Goal: Information Seeking & Learning: Learn about a topic

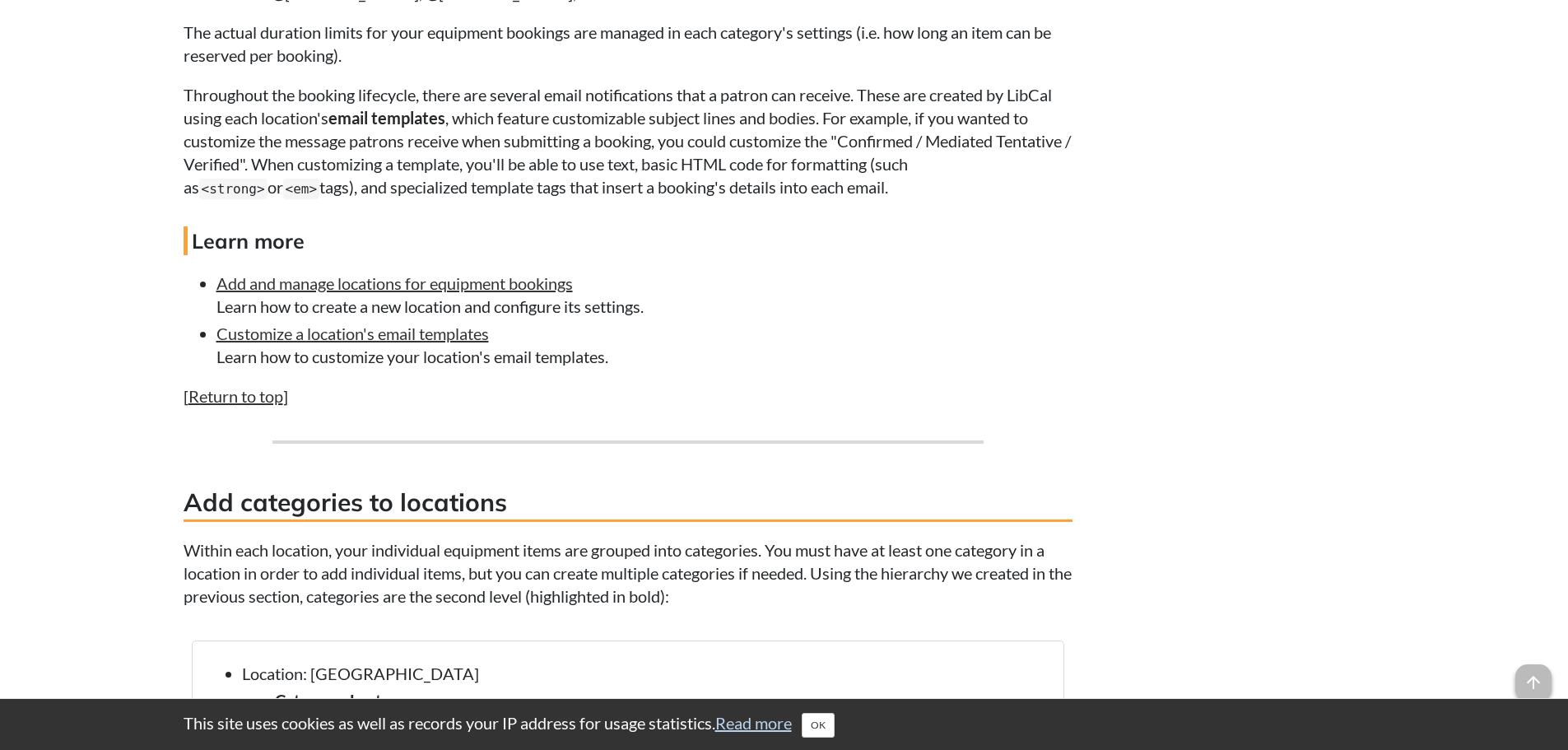
scroll to position [2386, 0]
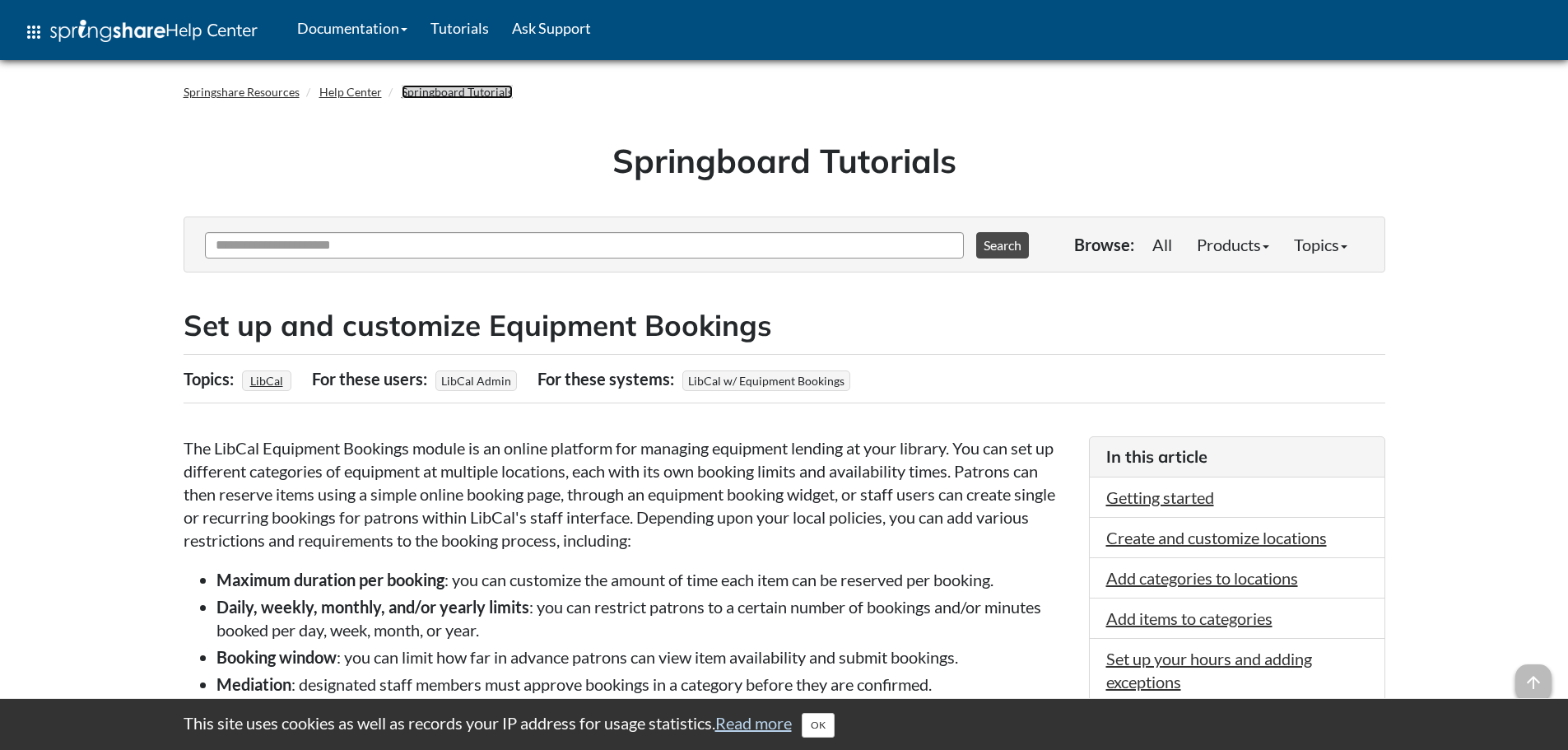
click at [431, 87] on link "Springboard Tutorials" at bounding box center [456, 91] width 111 height 14
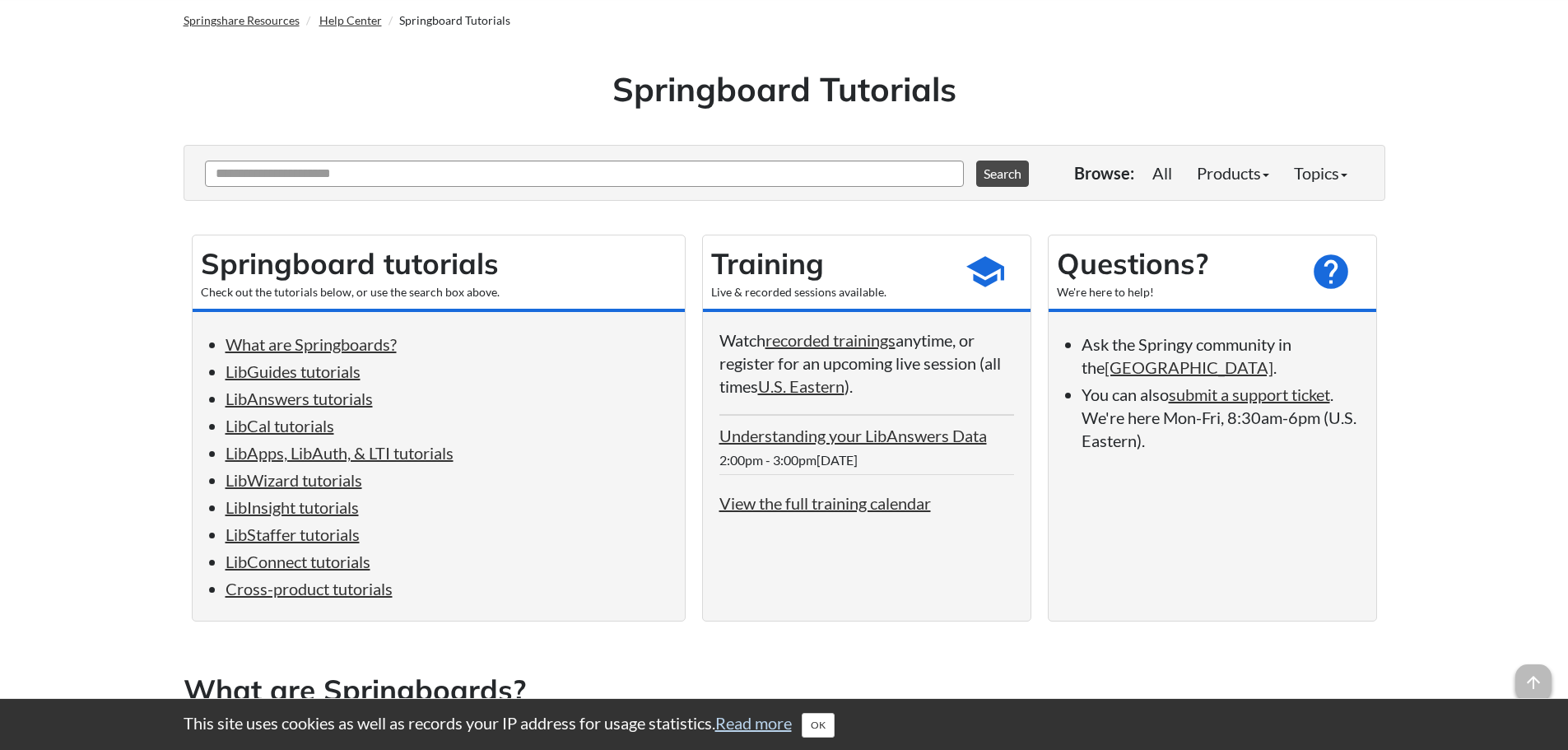
scroll to position [247, 0]
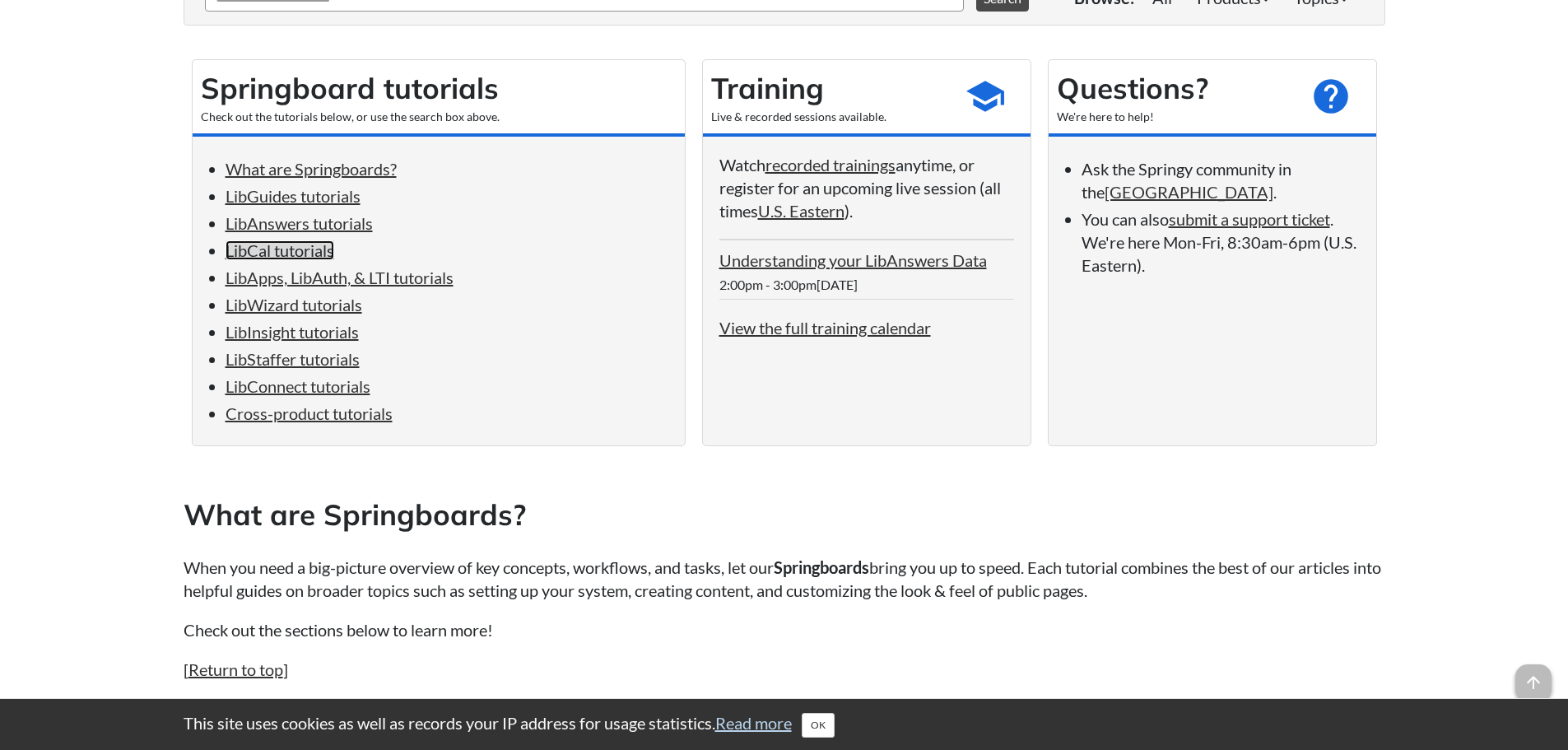
click at [286, 254] on link "LibCal tutorials" at bounding box center [280, 250] width 108 height 20
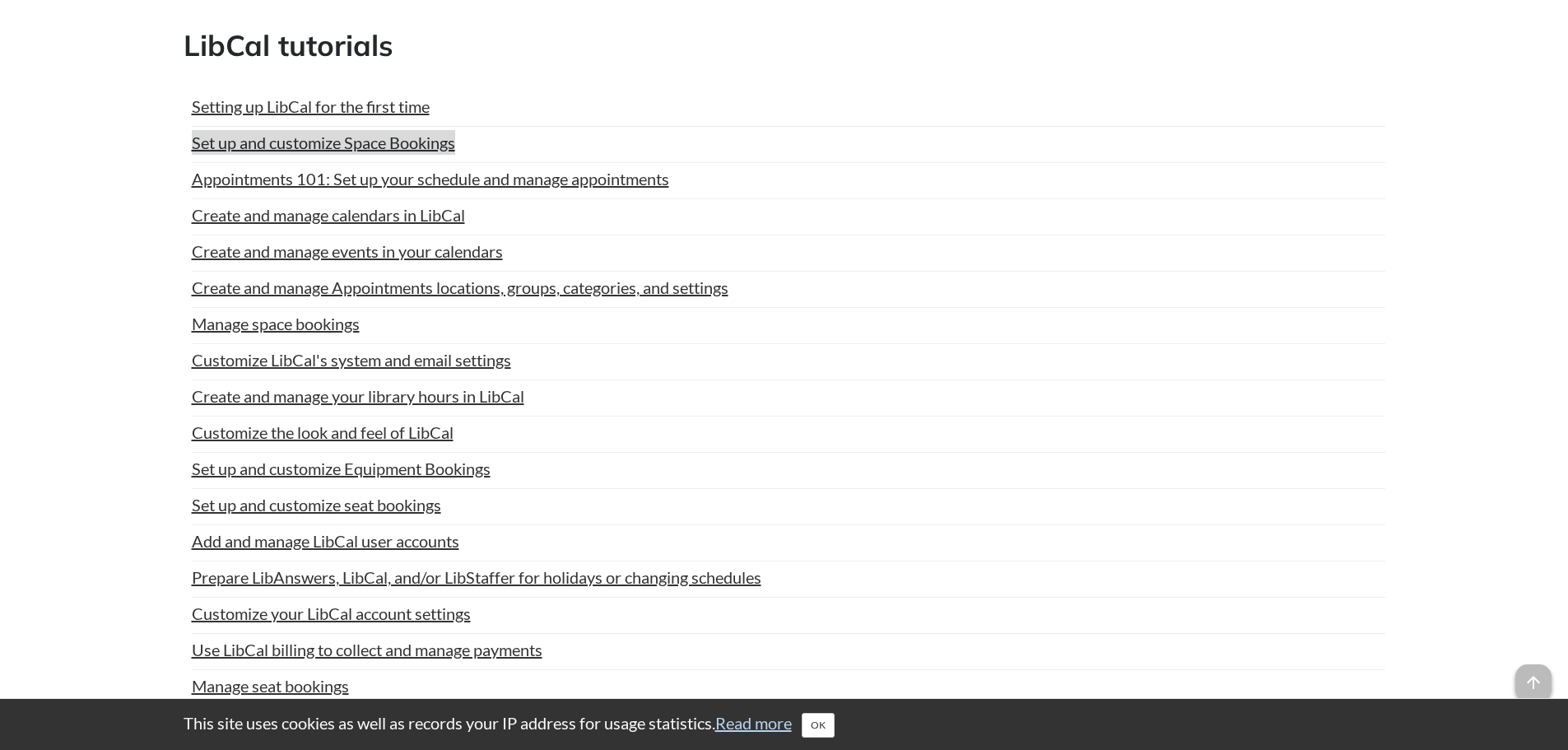
scroll to position [3390, 0]
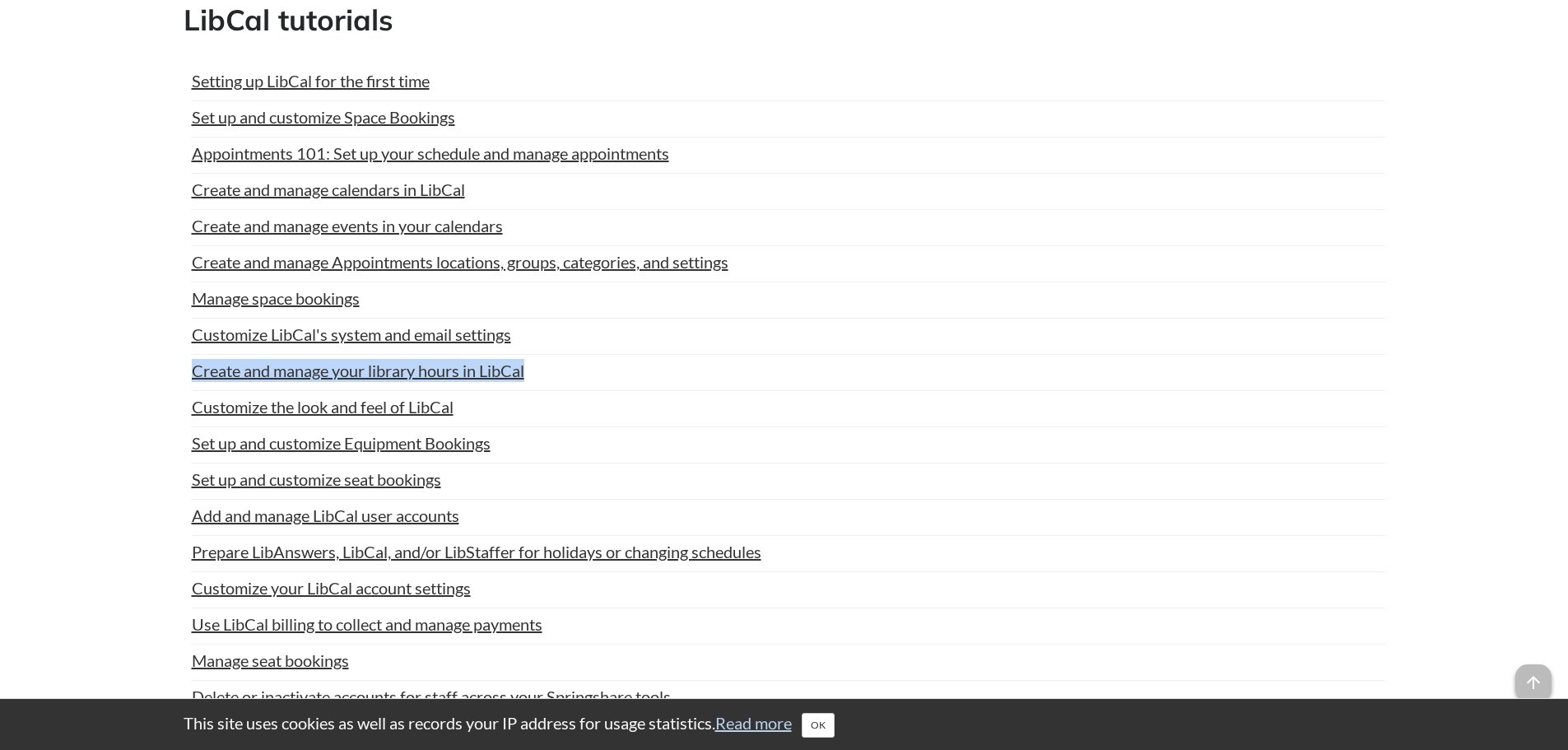
drag, startPoint x: 399, startPoint y: 363, endPoint x: 134, endPoint y: 363, distance: 265.0
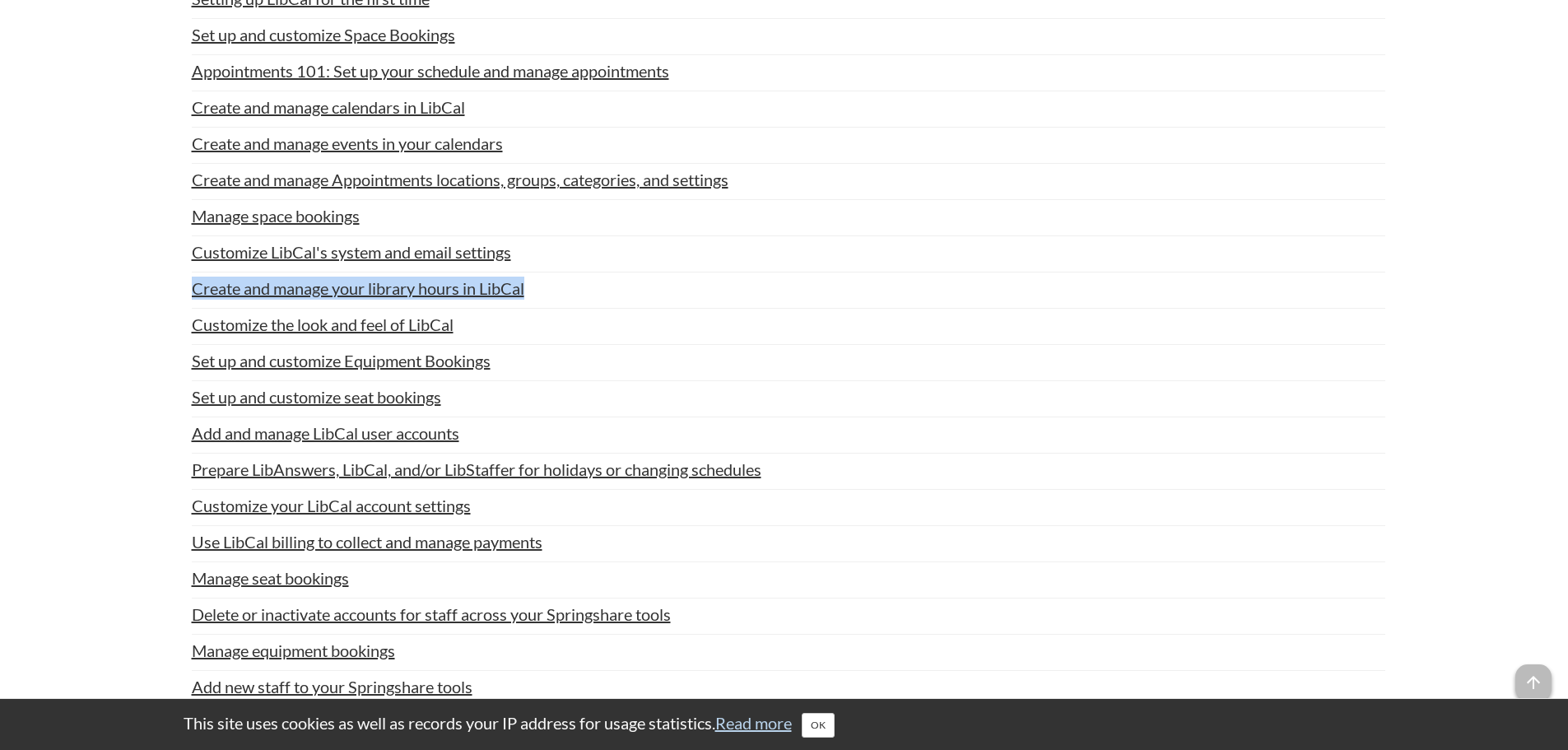
scroll to position [3554, 0]
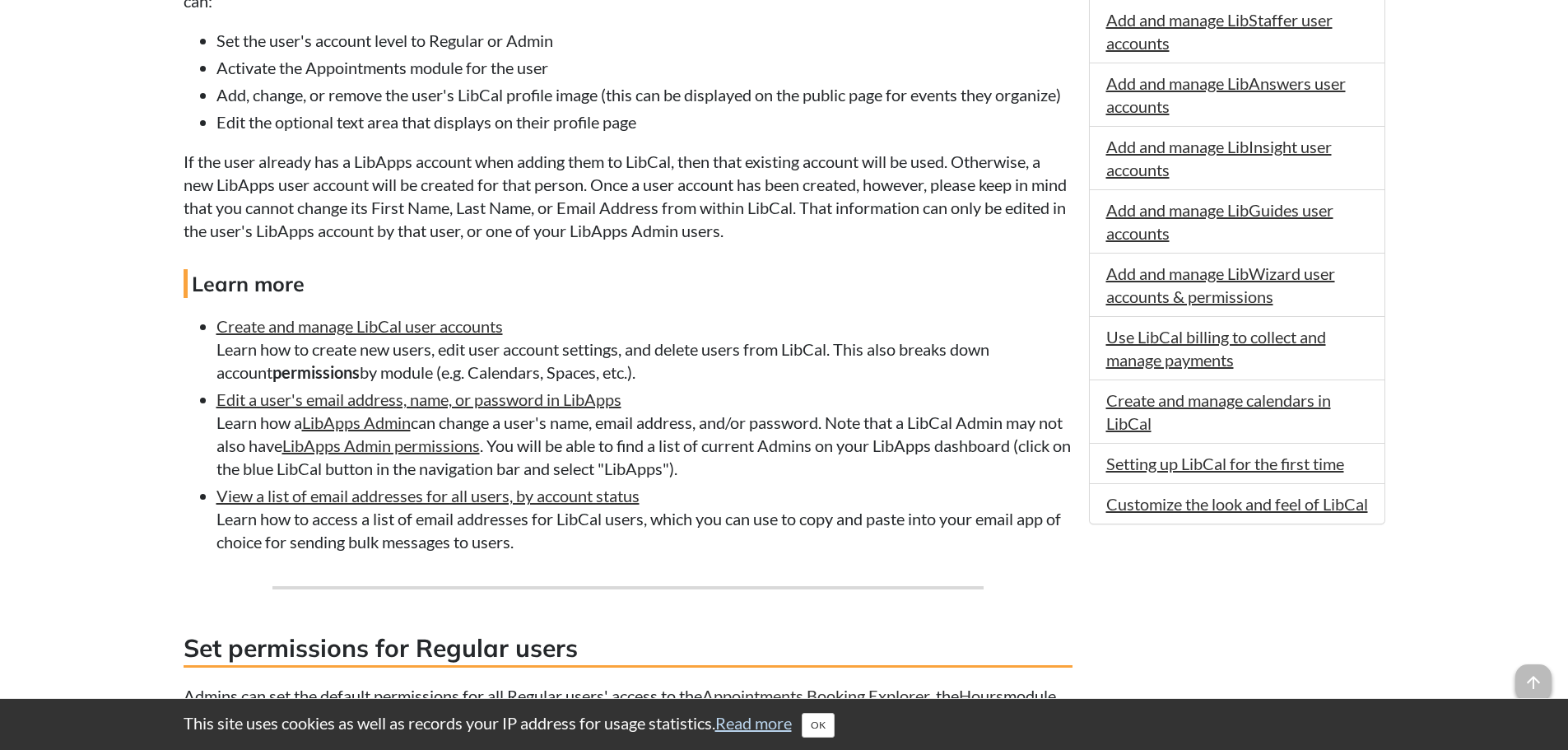
scroll to position [823, 0]
